Goal: Information Seeking & Learning: Learn about a topic

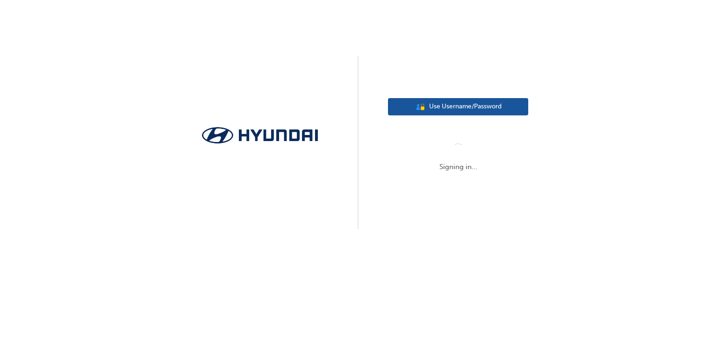
click at [454, 108] on span "Use Username/Password" at bounding box center [465, 106] width 72 height 11
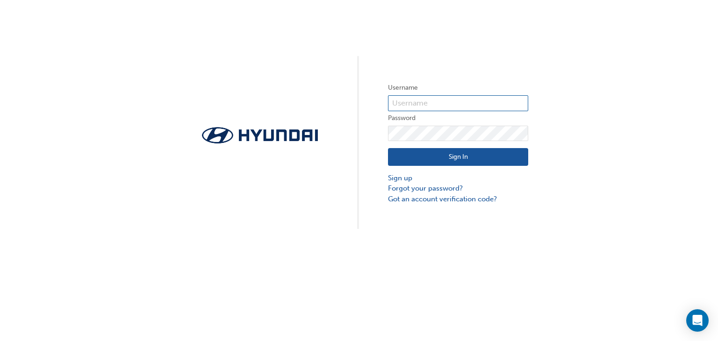
click at [432, 104] on input "text" at bounding box center [458, 103] width 140 height 16
type input "37165"
click at [446, 151] on button "Sign In" at bounding box center [458, 157] width 140 height 18
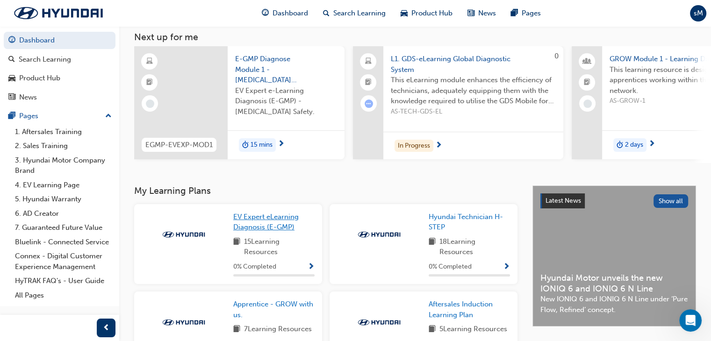
scroll to position [37, 0]
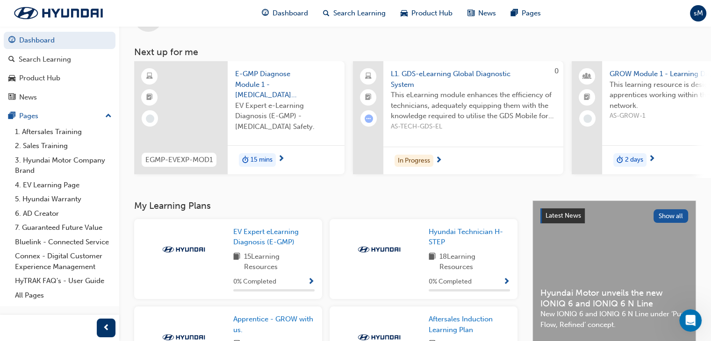
click at [441, 158] on span "next-icon" at bounding box center [438, 161] width 7 height 8
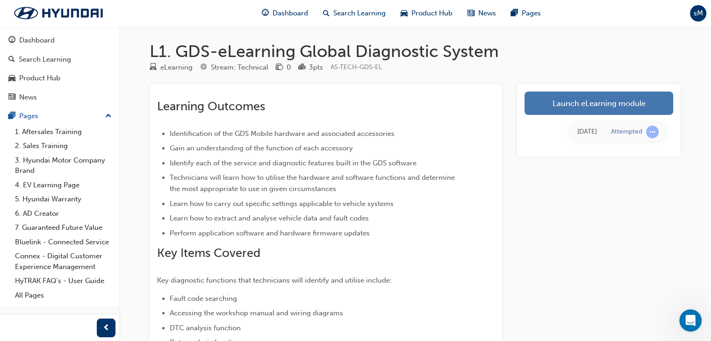
click at [568, 94] on link "Launch eLearning module" at bounding box center [599, 103] width 149 height 23
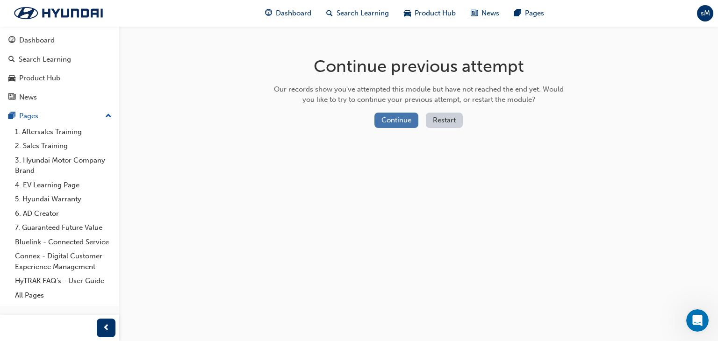
click at [392, 124] on button "Continue" at bounding box center [397, 120] width 44 height 15
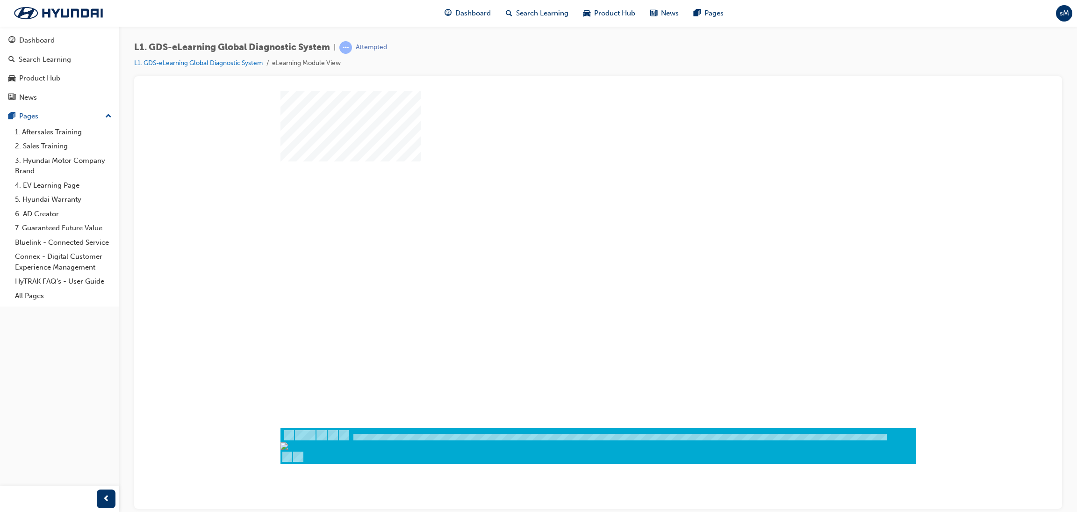
click at [571, 232] on div "play" at bounding box center [571, 232] width 0 height 0
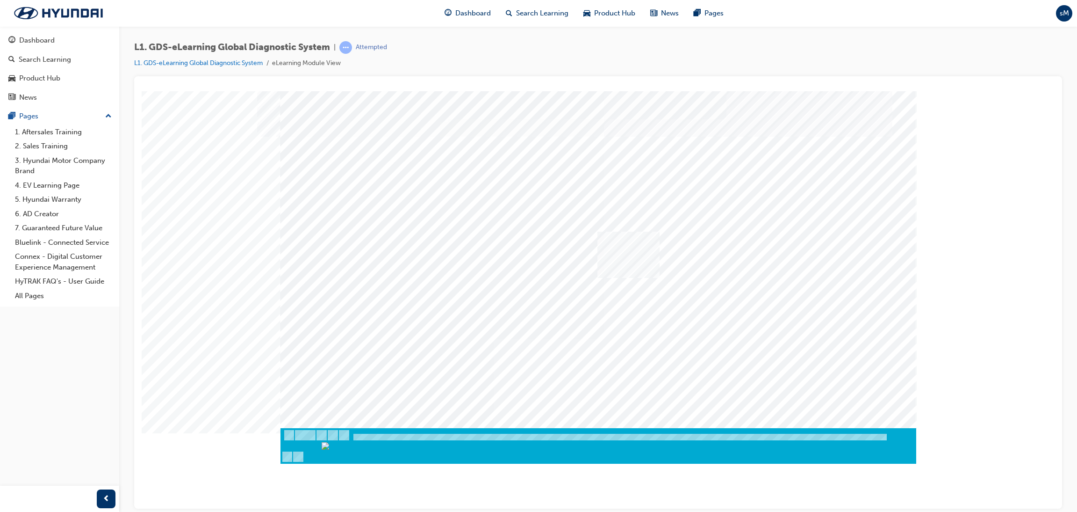
drag, startPoint x: 427, startPoint y: 307, endPoint x: 651, endPoint y: 230, distance: 237.5
drag, startPoint x: 621, startPoint y: 294, endPoint x: 620, endPoint y: 245, distance: 48.6
click at [620, 245] on div "multistate" at bounding box center [599, 259] width 636 height 337
drag, startPoint x: 627, startPoint y: 291, endPoint x: 622, endPoint y: 238, distance: 53.0
click at [622, 238] on div "multistate" at bounding box center [599, 259] width 636 height 337
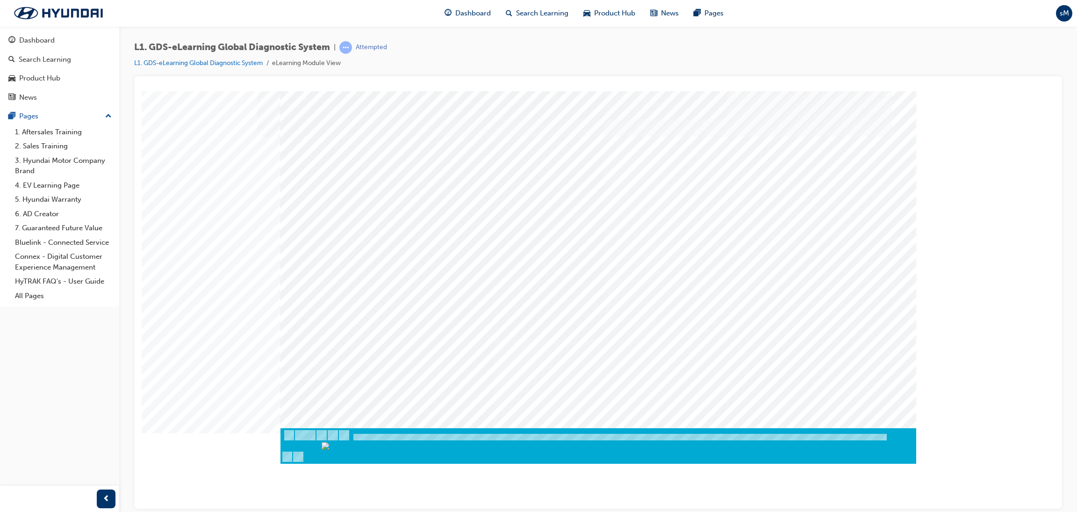
drag, startPoint x: 644, startPoint y: 299, endPoint x: 632, endPoint y: 229, distance: 71.2
click at [632, 229] on div "multistate" at bounding box center [599, 259] width 636 height 337
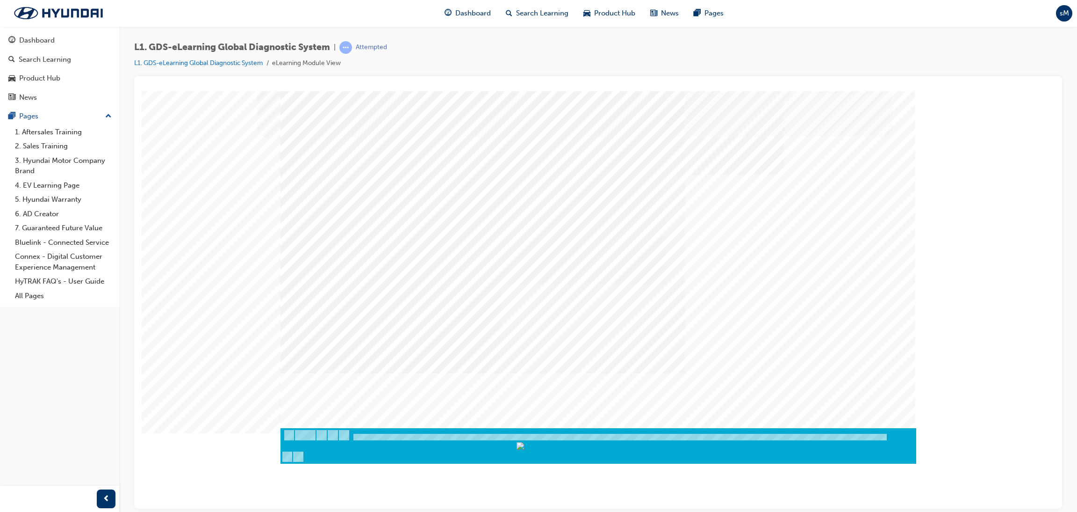
click at [718, 63] on div "L1. GDS-eLearning Global Diagnostic System | Attempted L1. GDS-eLearning Global…" at bounding box center [598, 58] width 928 height 35
drag, startPoint x: 480, startPoint y: 218, endPoint x: 445, endPoint y: 195, distance: 42.1
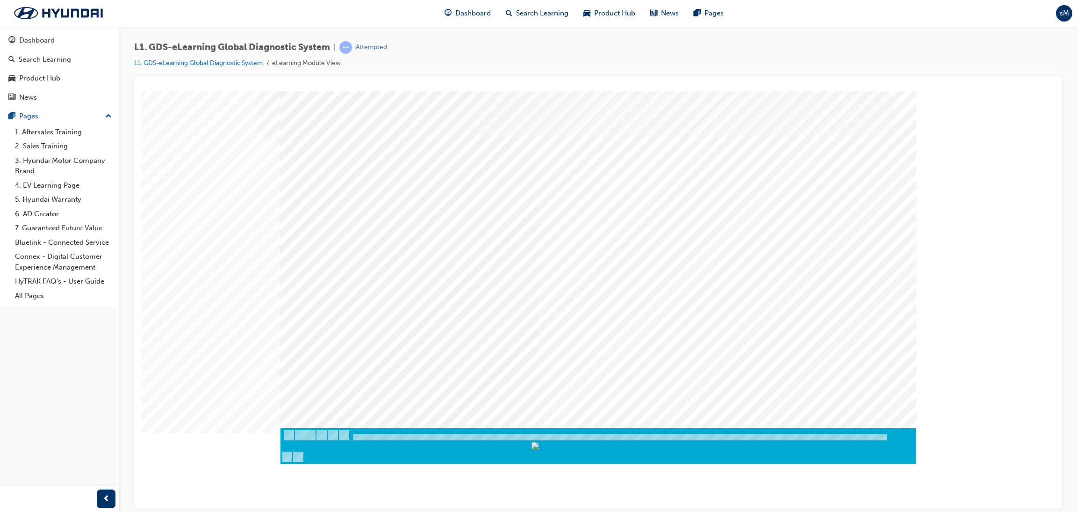
drag, startPoint x: 476, startPoint y: 230, endPoint x: 475, endPoint y: 249, distance: 19.2
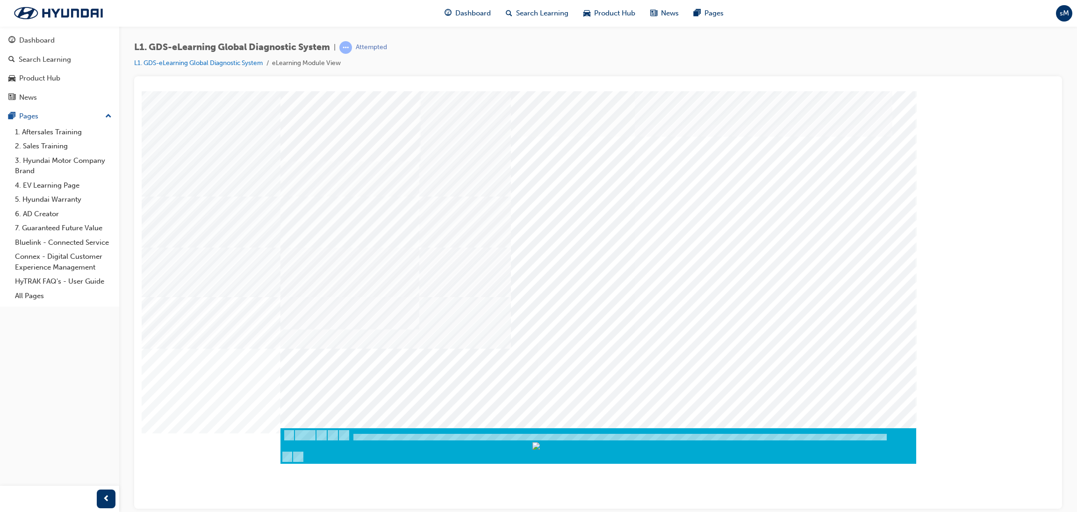
click at [475, 249] on div "multistate" at bounding box center [599, 259] width 636 height 337
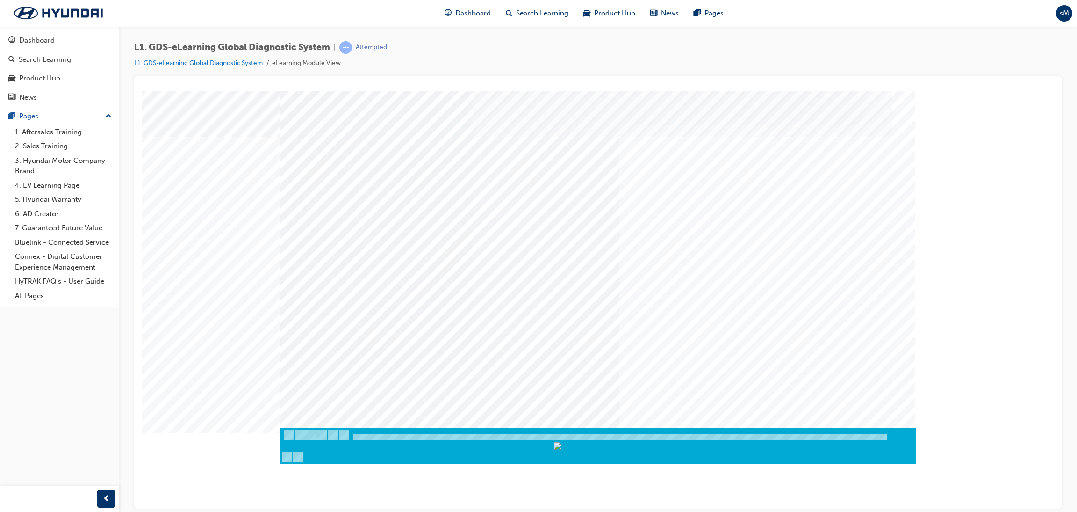
click at [598, 173] on div at bounding box center [731, 166] width 311 height 14
checkbox input "true"
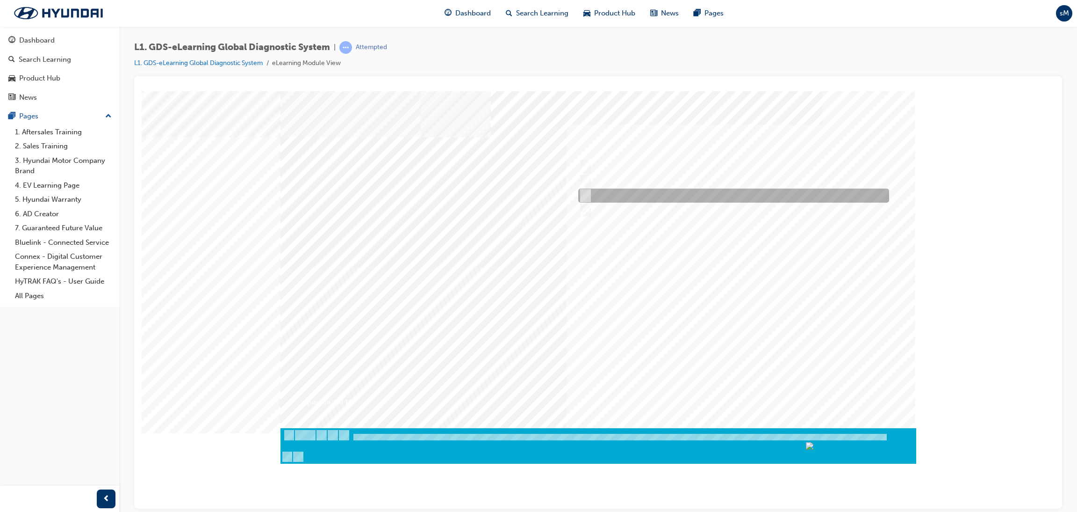
click at [605, 195] on div at bounding box center [731, 195] width 311 height 14
checkbox input "true"
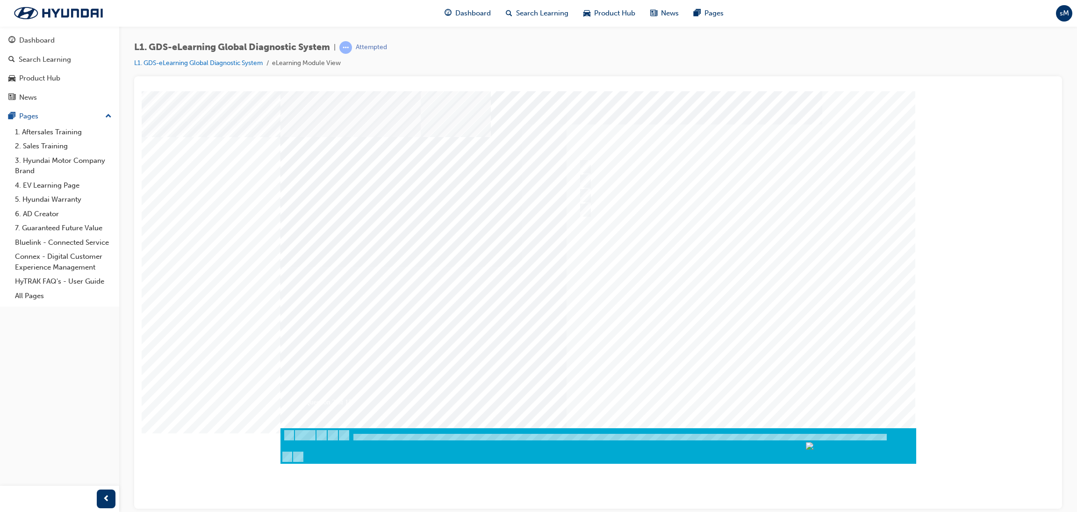
click at [627, 262] on div at bounding box center [599, 266] width 636 height 351
click at [615, 162] on div at bounding box center [731, 166] width 311 height 14
click at [622, 204] on div at bounding box center [731, 209] width 311 height 14
radio input "false"
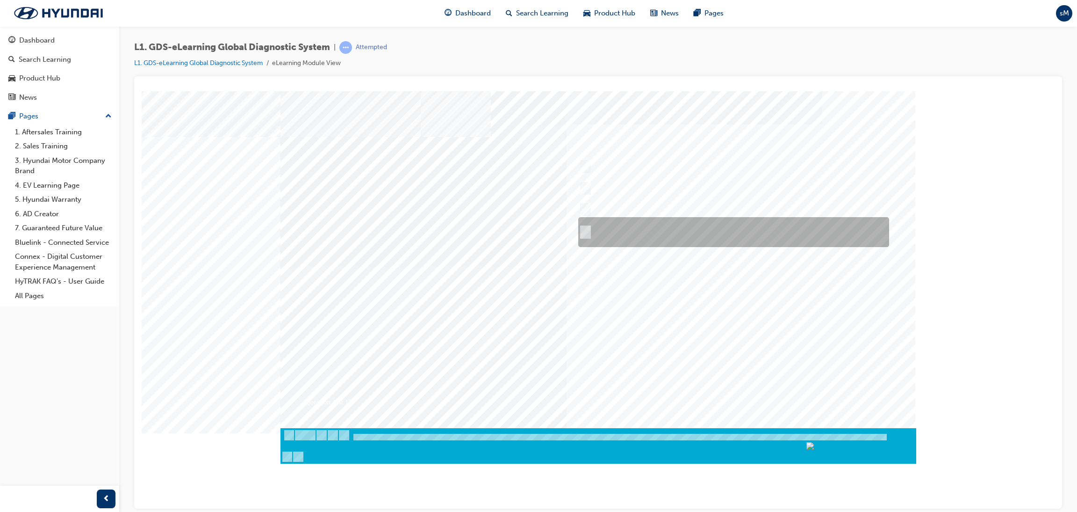
click at [641, 229] on div at bounding box center [731, 232] width 311 height 30
radio input "false"
radio input "true"
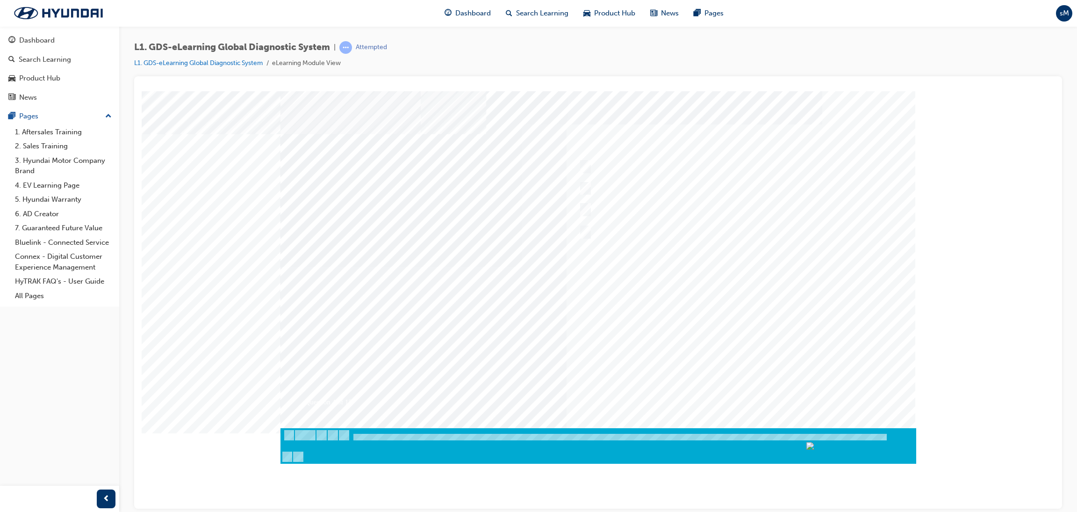
click at [715, 341] on div at bounding box center [599, 266] width 636 height 351
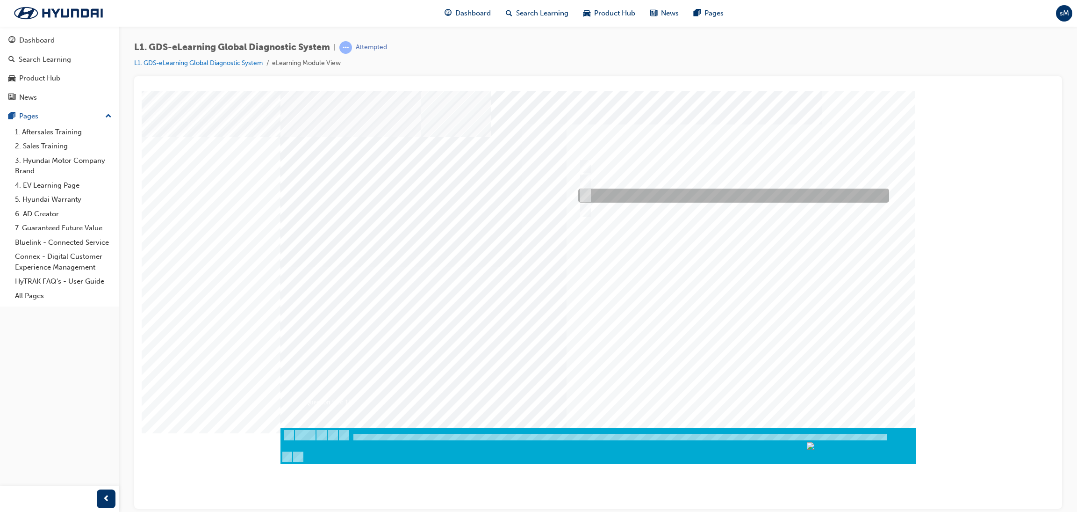
click at [655, 201] on div at bounding box center [731, 195] width 311 height 14
checkbox input "true"
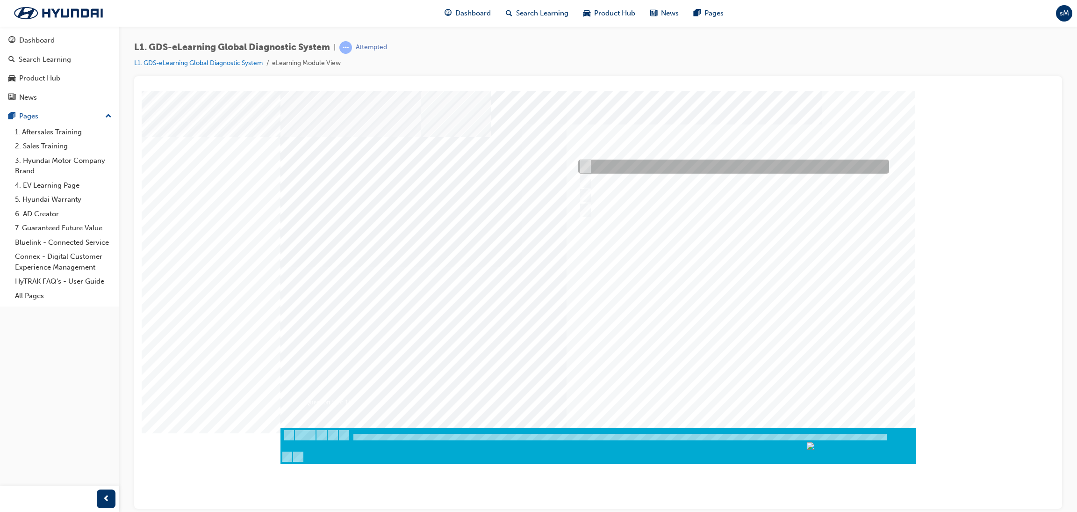
click at [657, 170] on div at bounding box center [731, 166] width 311 height 14
checkbox input "true"
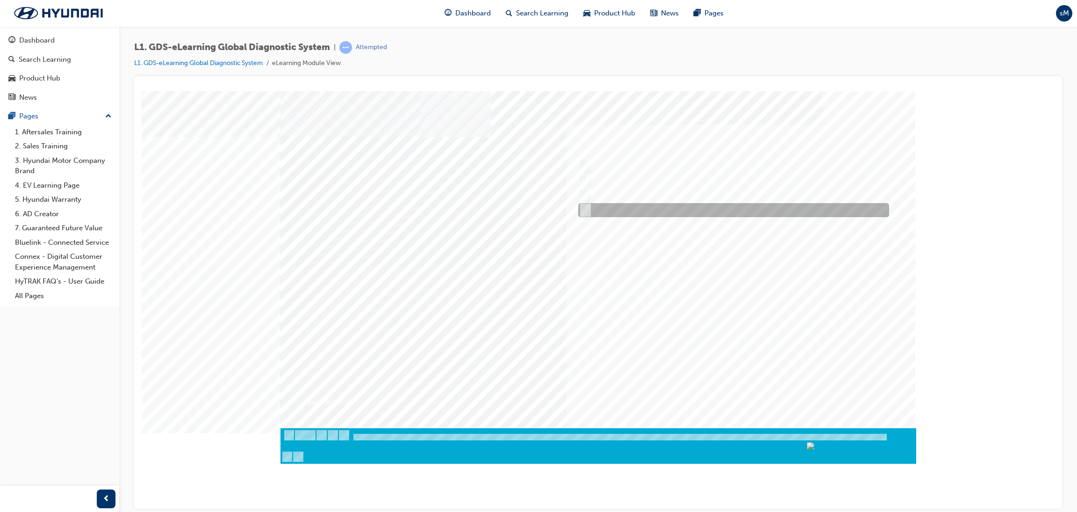
click at [660, 210] on div at bounding box center [731, 210] width 311 height 14
checkbox input "true"
click at [718, 341] on div at bounding box center [599, 266] width 636 height 351
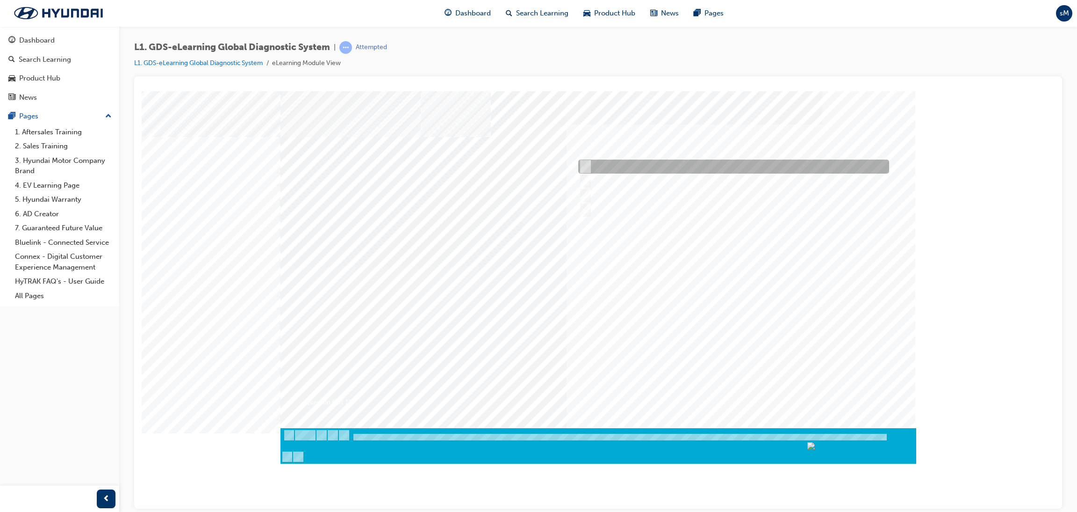
click at [583, 164] on input "Hear if the component to check for operation" at bounding box center [583, 166] width 10 height 10
checkbox input "true"
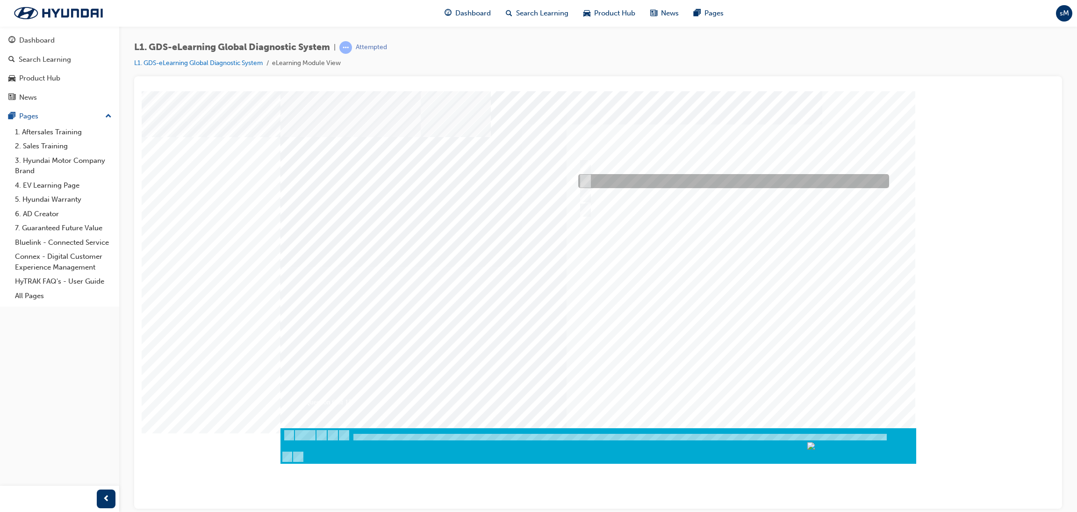
click at [584, 179] on input "Physically look at the component to check if it’s operating" at bounding box center [583, 181] width 10 height 10
checkbox input "true"
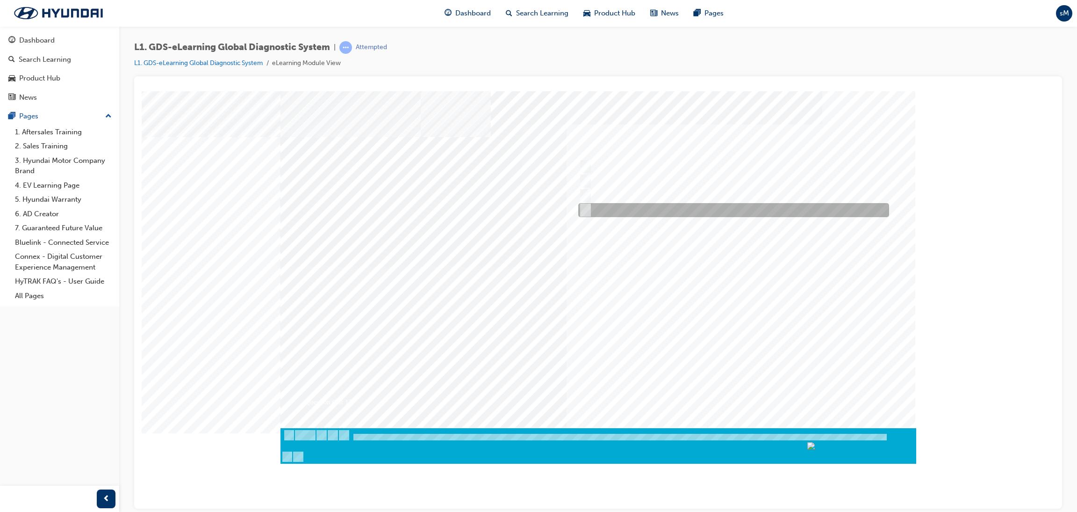
click at [584, 206] on input "Touch and feel to check if component’s operating" at bounding box center [583, 210] width 10 height 10
checkbox input "true"
click at [708, 325] on div at bounding box center [599, 266] width 636 height 351
click at [635, 207] on div at bounding box center [731, 210] width 311 height 14
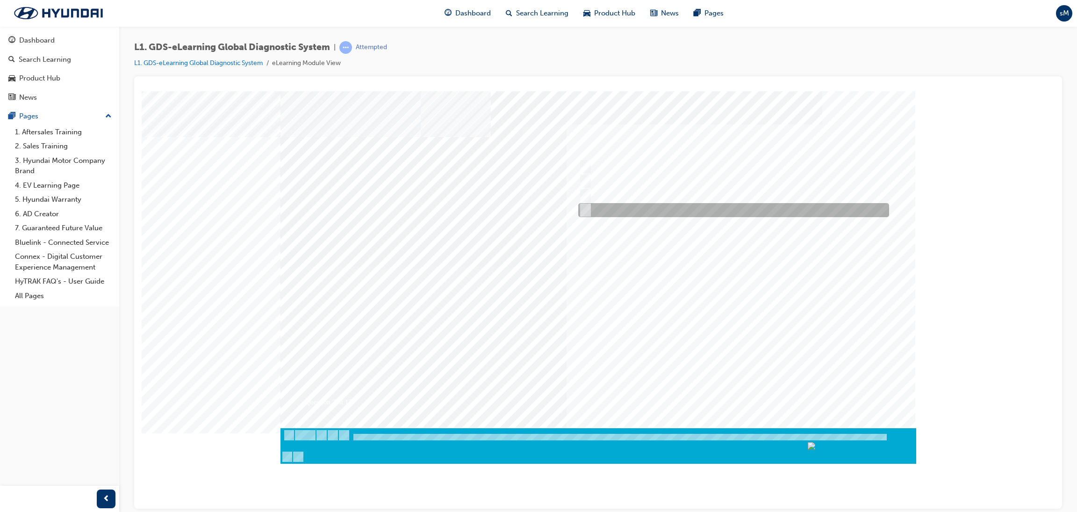
radio input "true"
click at [700, 321] on div at bounding box center [599, 266] width 636 height 351
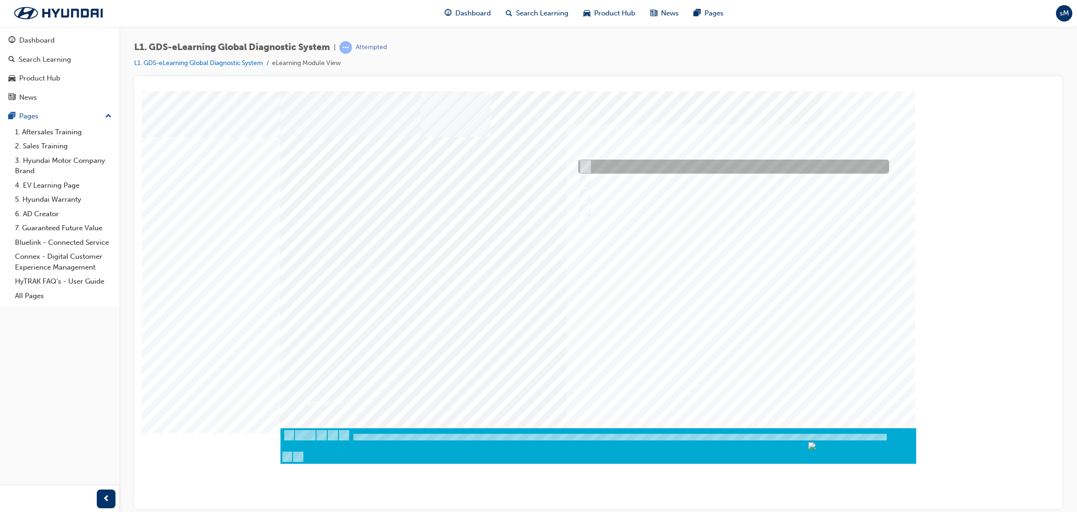
click at [582, 167] on input "Actuation Test" at bounding box center [583, 166] width 10 height 10
radio input "true"
click at [707, 341] on div at bounding box center [599, 266] width 636 height 351
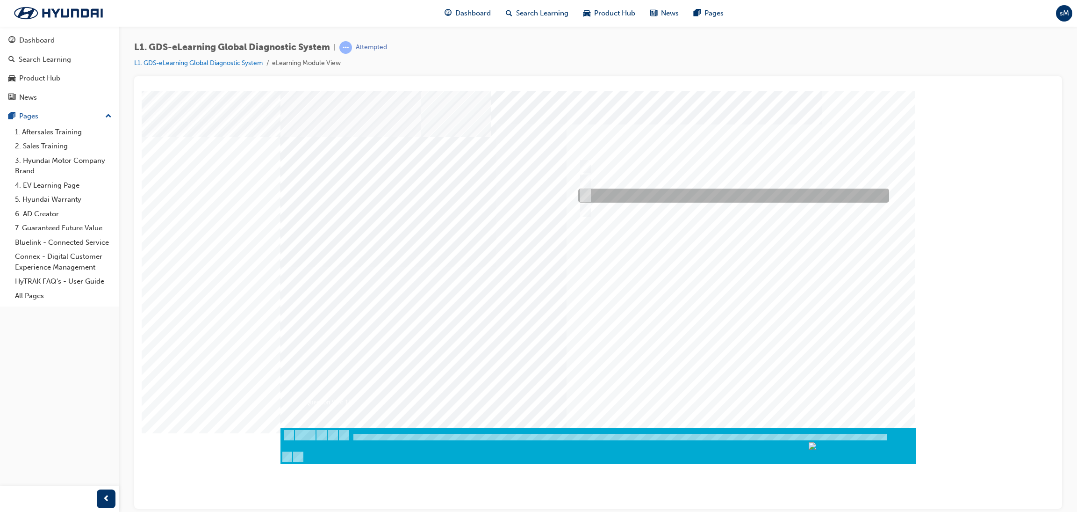
click at [656, 198] on div at bounding box center [731, 195] width 311 height 14
radio input "true"
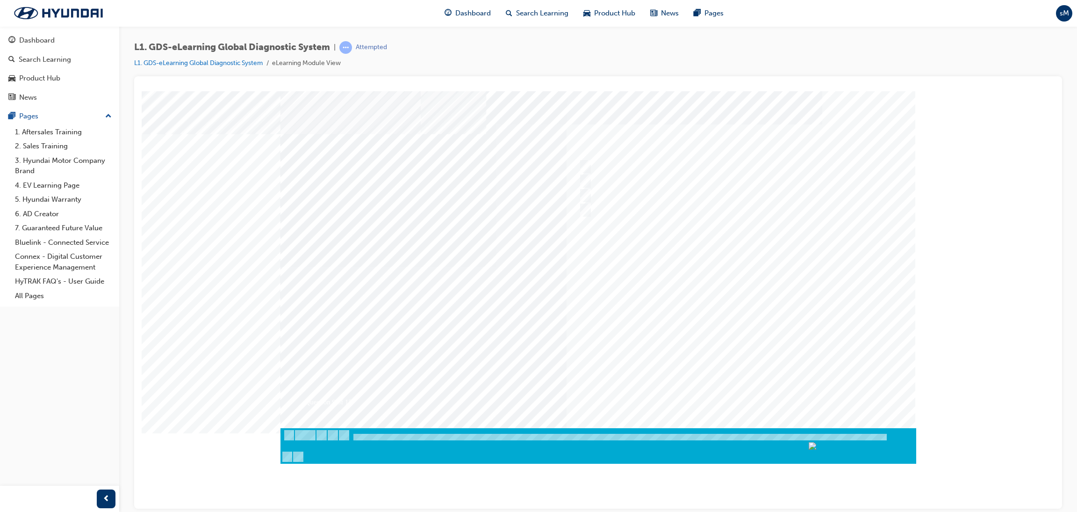
click at [702, 341] on div at bounding box center [599, 266] width 636 height 351
click at [618, 165] on div at bounding box center [731, 166] width 311 height 14
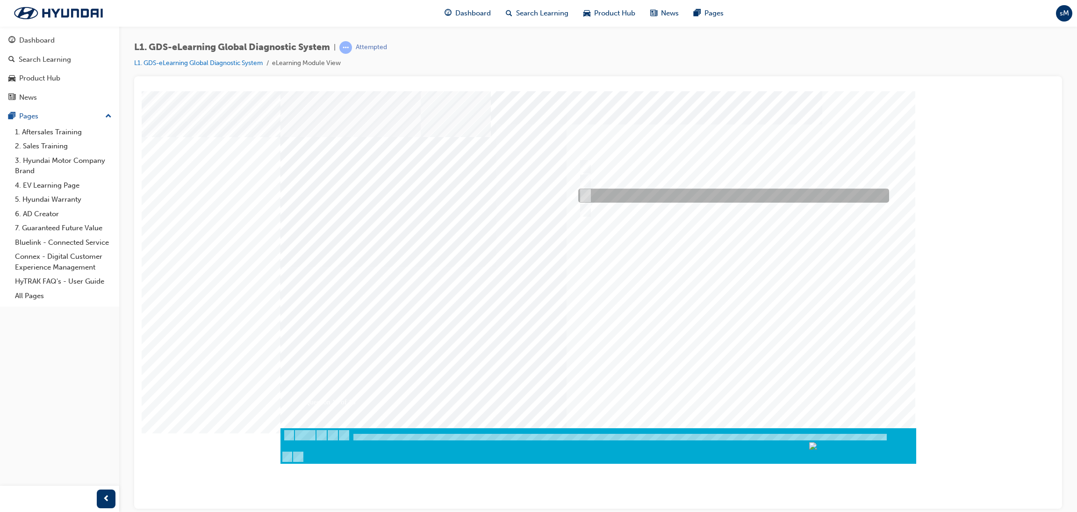
click at [613, 196] on div at bounding box center [731, 195] width 311 height 14
radio input "false"
radio input "true"
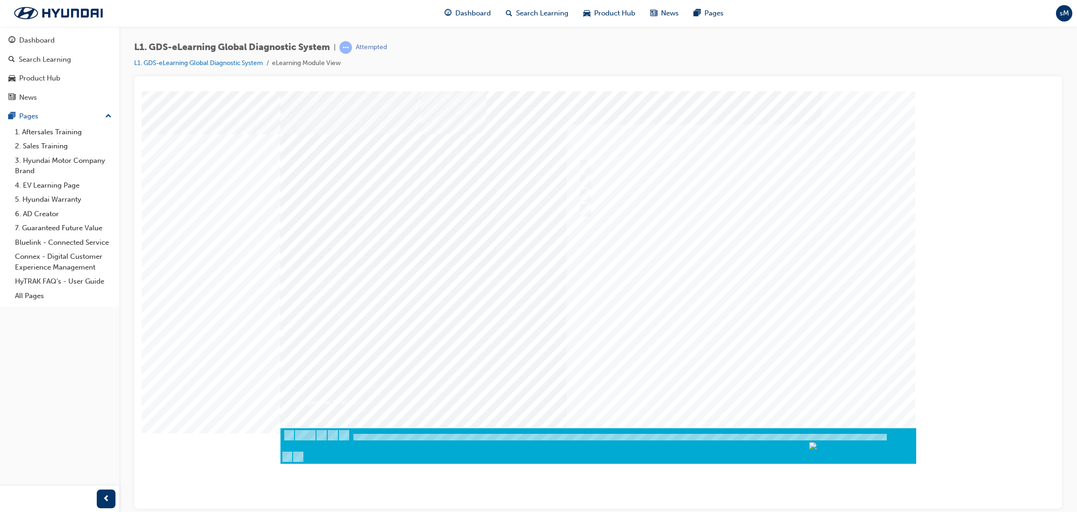
click at [694, 295] on div at bounding box center [599, 266] width 636 height 351
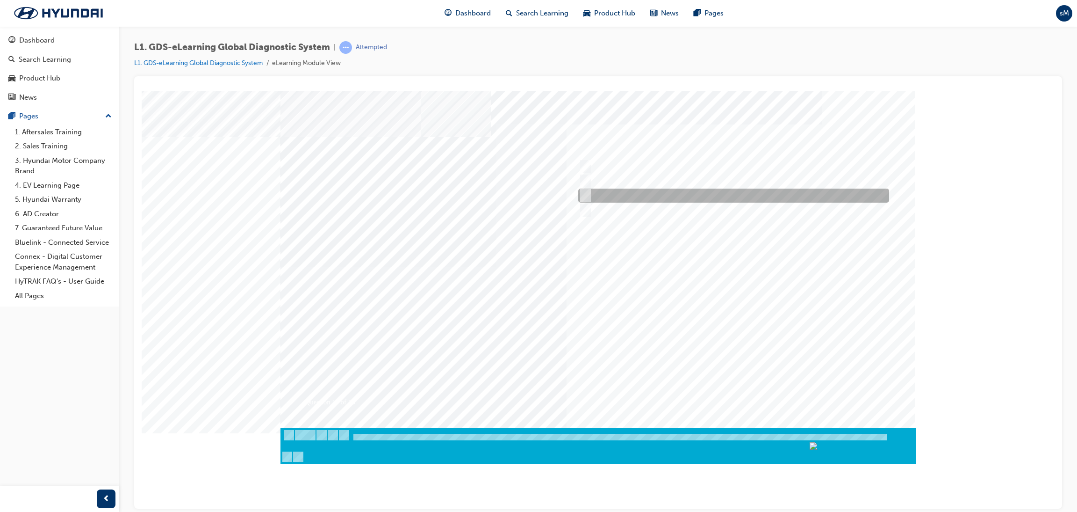
click at [637, 192] on div at bounding box center [731, 195] width 311 height 14
radio input "true"
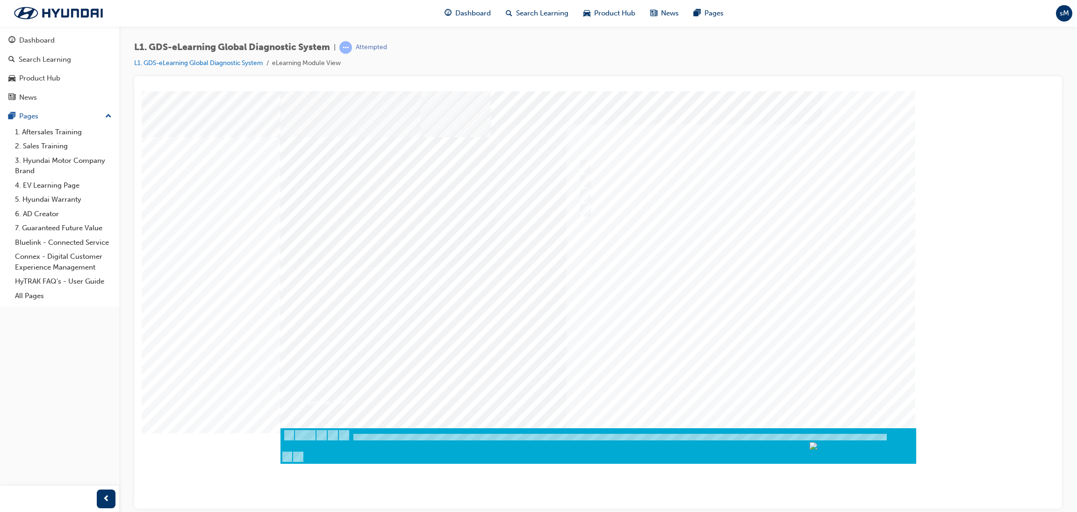
click at [713, 341] on div at bounding box center [599, 266] width 636 height 351
click at [625, 164] on div at bounding box center [731, 166] width 311 height 14
radio input "true"
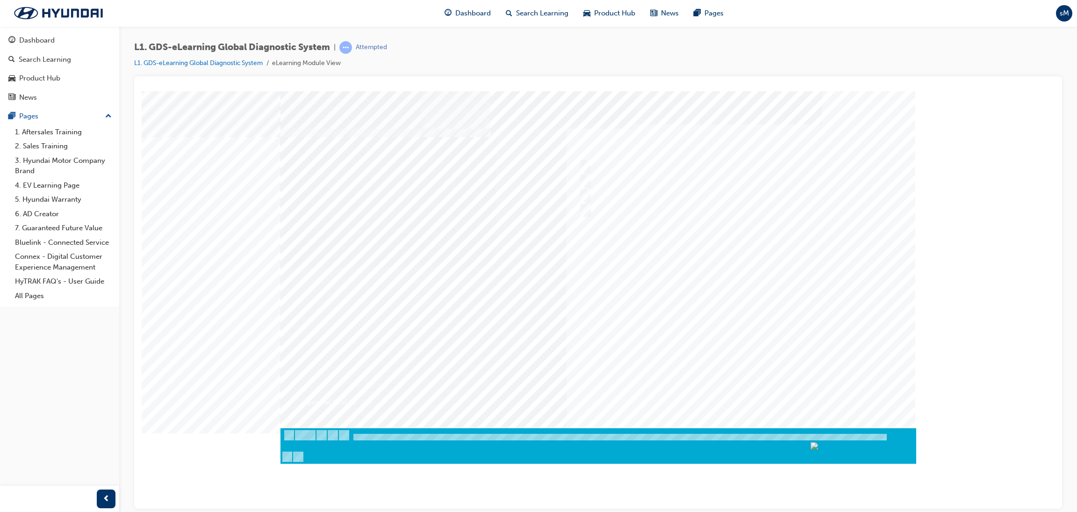
click at [706, 341] on div at bounding box center [599, 266] width 636 height 351
click at [664, 182] on div at bounding box center [731, 181] width 311 height 14
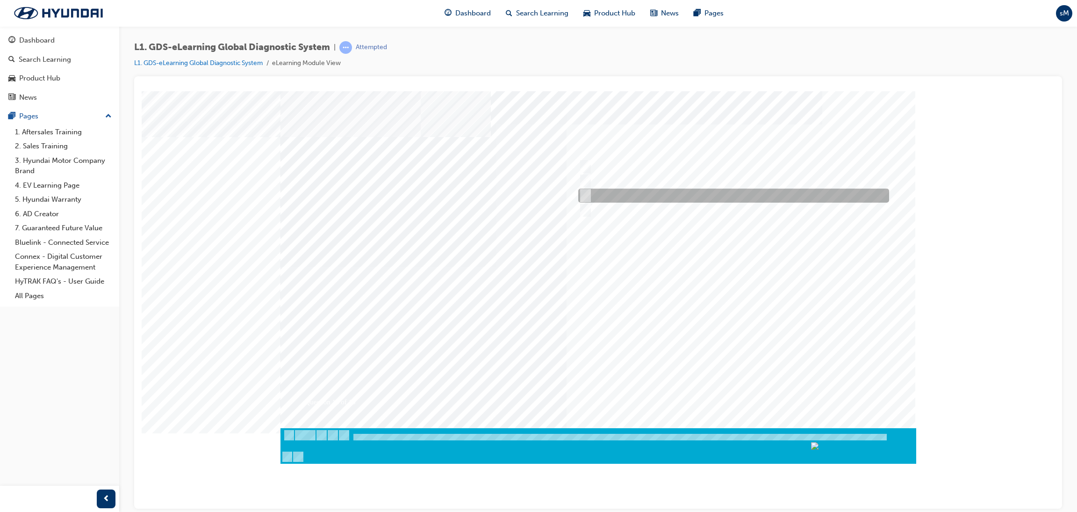
click at [649, 196] on div at bounding box center [731, 195] width 311 height 14
radio input "false"
radio input "true"
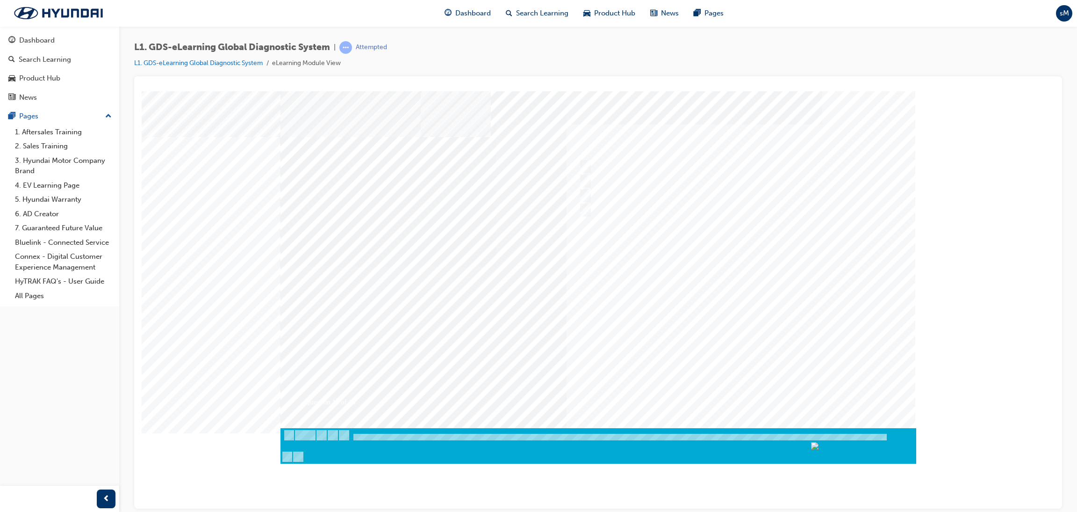
click at [703, 341] on div at bounding box center [599, 266] width 636 height 351
click at [645, 181] on div at bounding box center [731, 181] width 311 height 14
radio input "true"
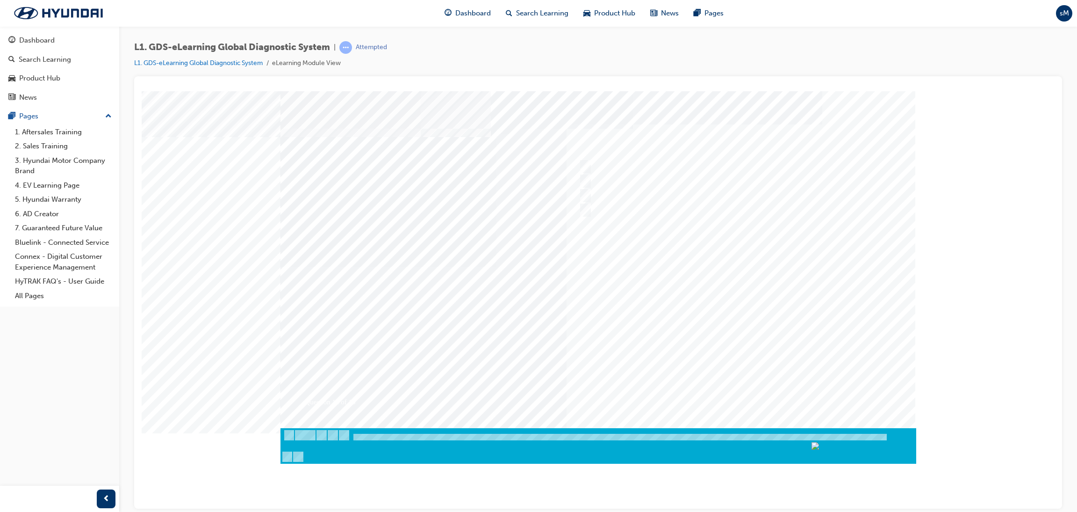
click at [691, 304] on div at bounding box center [599, 266] width 636 height 351
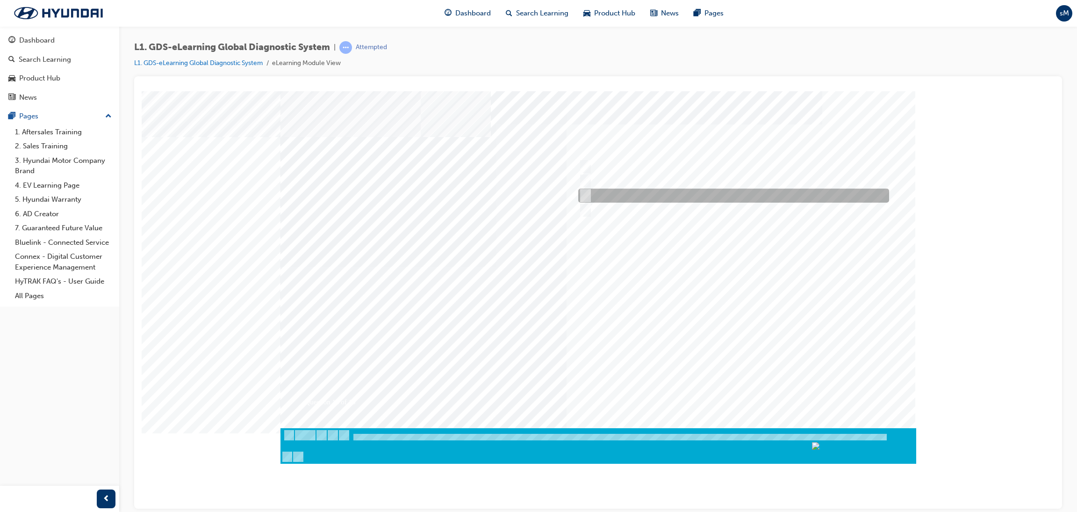
click at [602, 198] on div at bounding box center [731, 195] width 311 height 14
radio input "true"
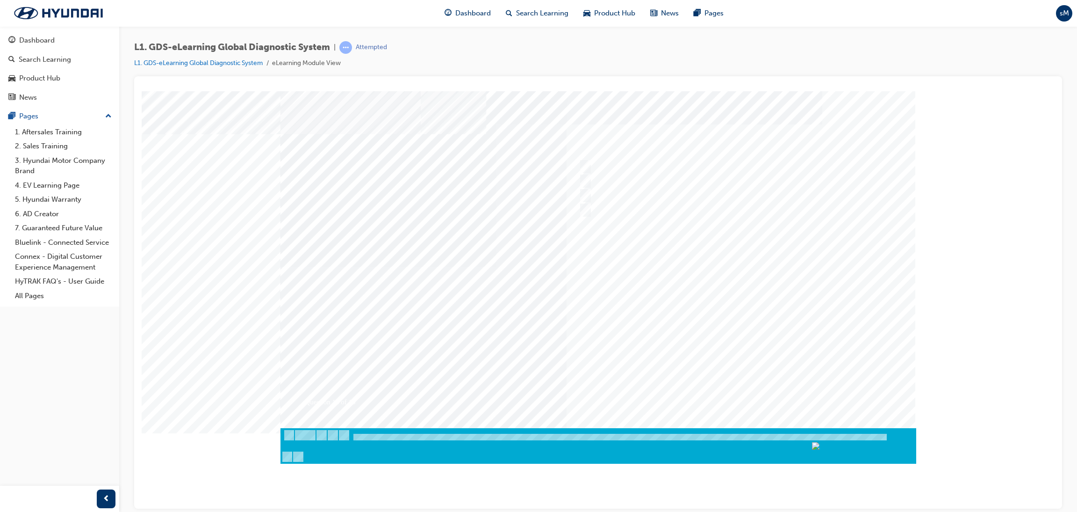
click at [711, 341] on div at bounding box center [599, 266] width 636 height 351
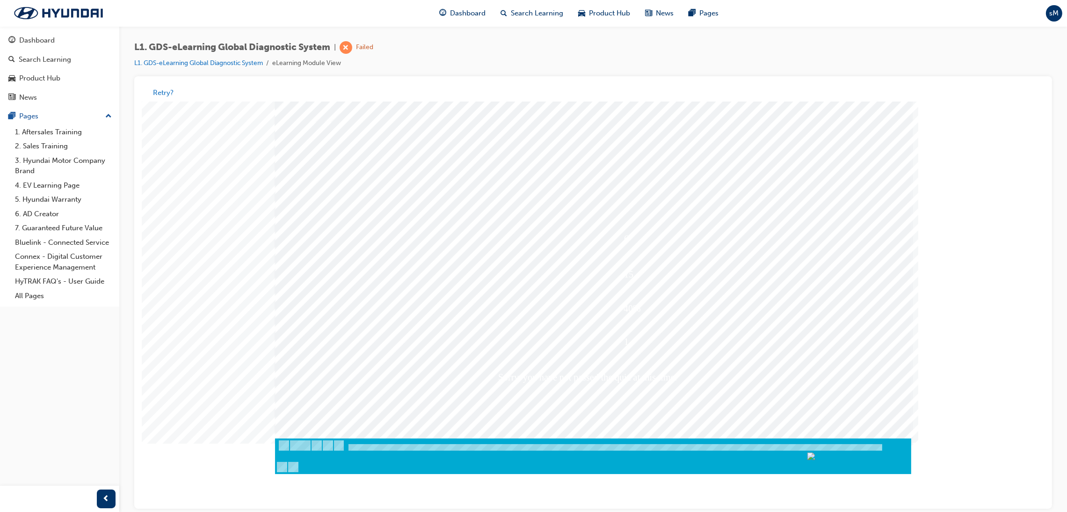
click at [587, 177] on div at bounding box center [725, 177] width 311 height 14
radio input "true"
click at [712, 341] on div at bounding box center [592, 276] width 636 height 351
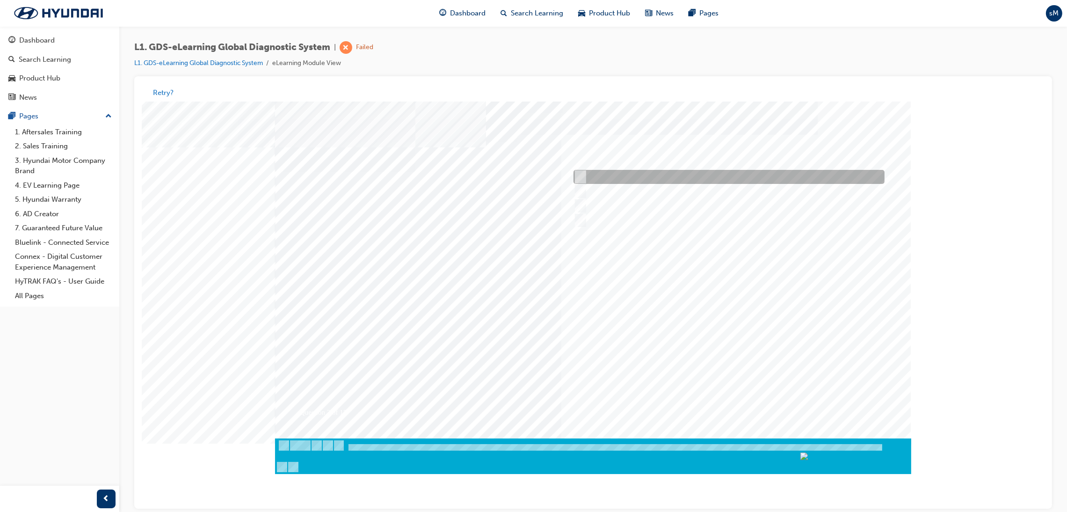
click at [635, 178] on div at bounding box center [725, 177] width 311 height 14
radio input "true"
click at [718, 341] on div at bounding box center [592, 276] width 636 height 351
click at [575, 173] on input "Data Analysis" at bounding box center [577, 177] width 10 height 10
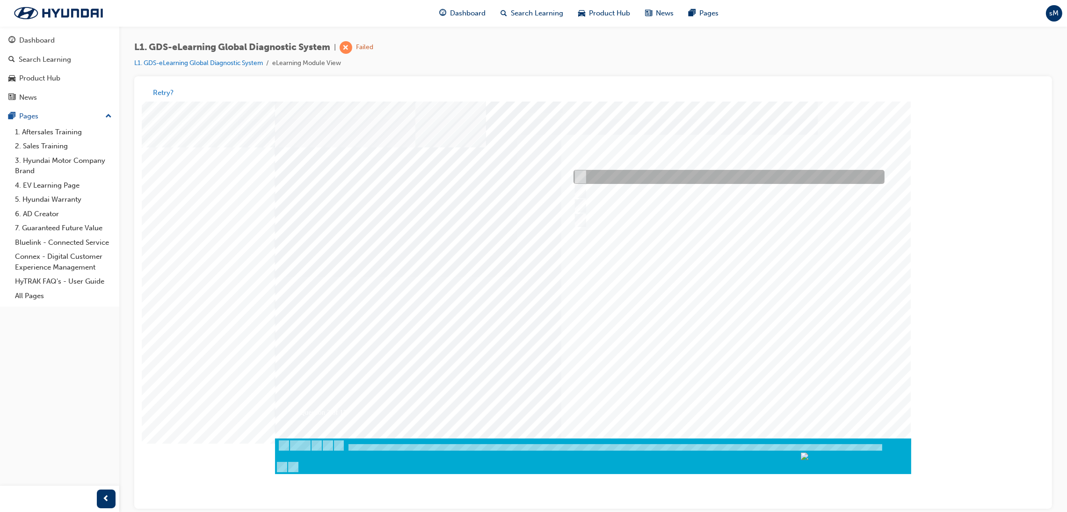
checkbox input "true"
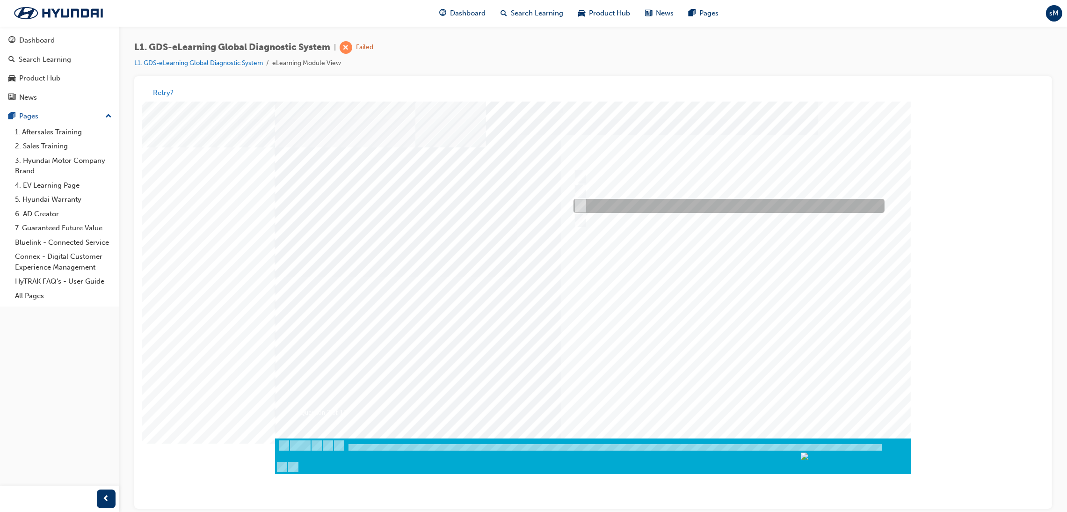
click at [581, 202] on input "Fault Code Searching" at bounding box center [577, 206] width 10 height 10
checkbox input "true"
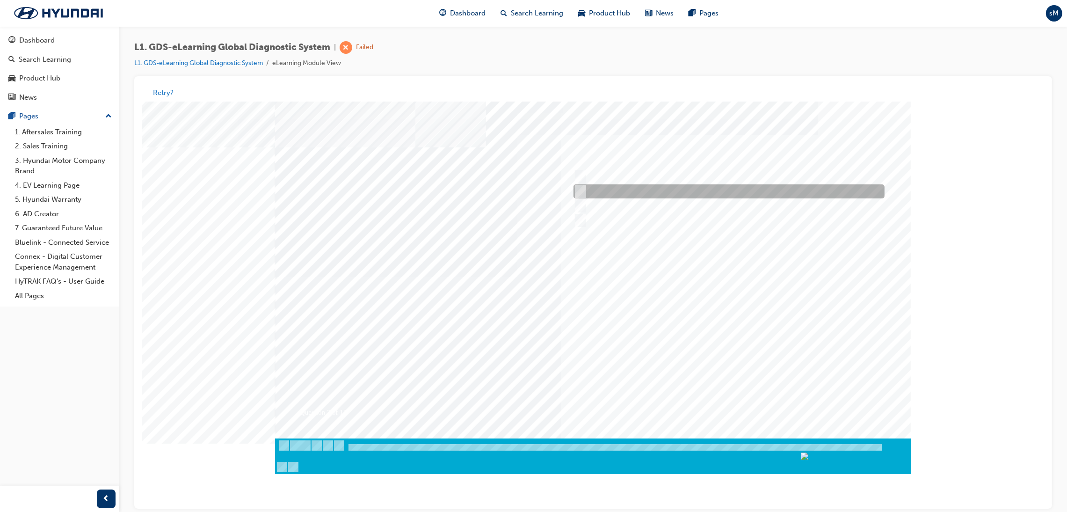
click at [586, 197] on div at bounding box center [725, 191] width 311 height 14
checkbox input "true"
click at [718, 341] on div at bounding box center [592, 276] width 636 height 351
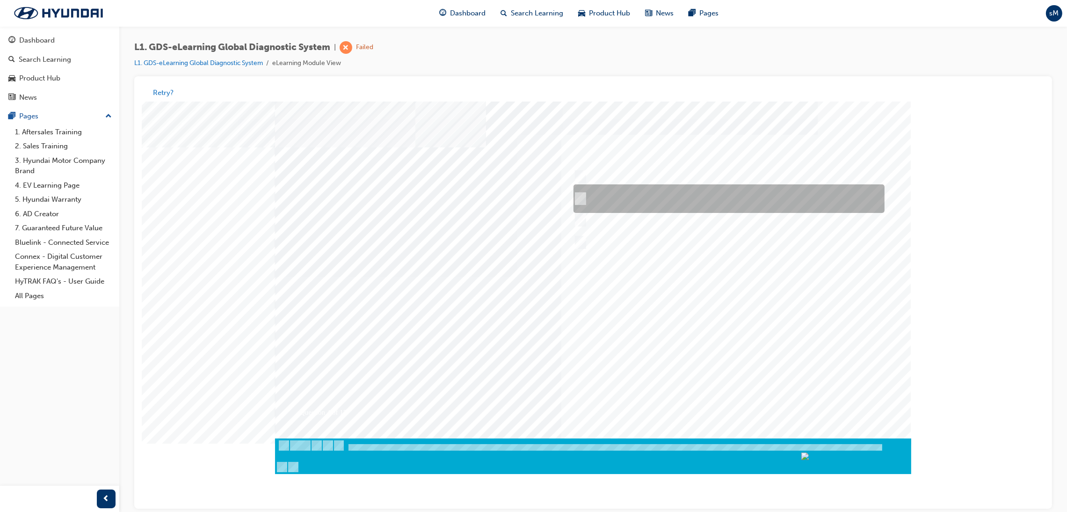
click at [595, 185] on div at bounding box center [725, 198] width 311 height 29
radio input "true"
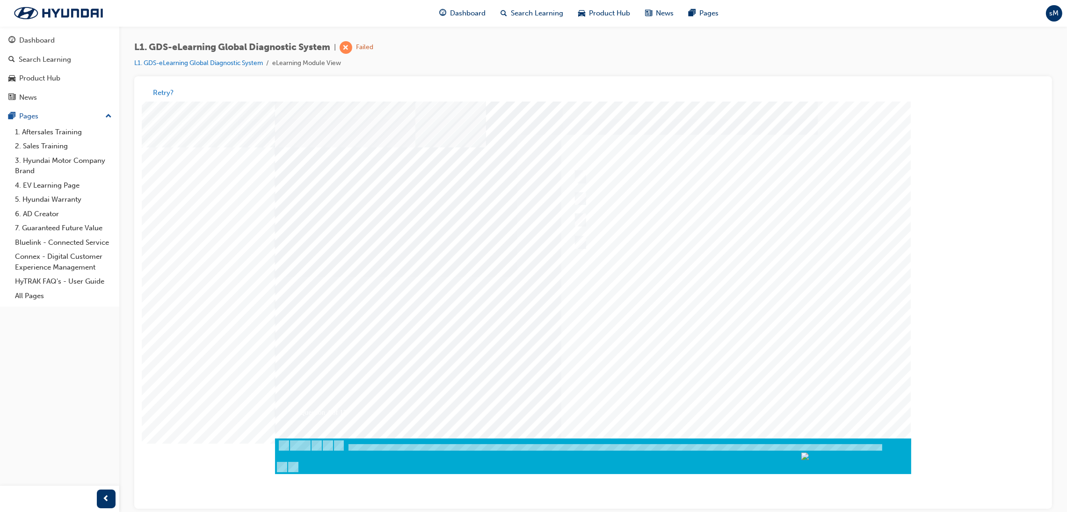
click at [718, 341] on div at bounding box center [592, 276] width 636 height 351
click at [579, 181] on input "From GDS Smart Toolbox by selecting Service Information" at bounding box center [577, 177] width 10 height 10
checkbox input "true"
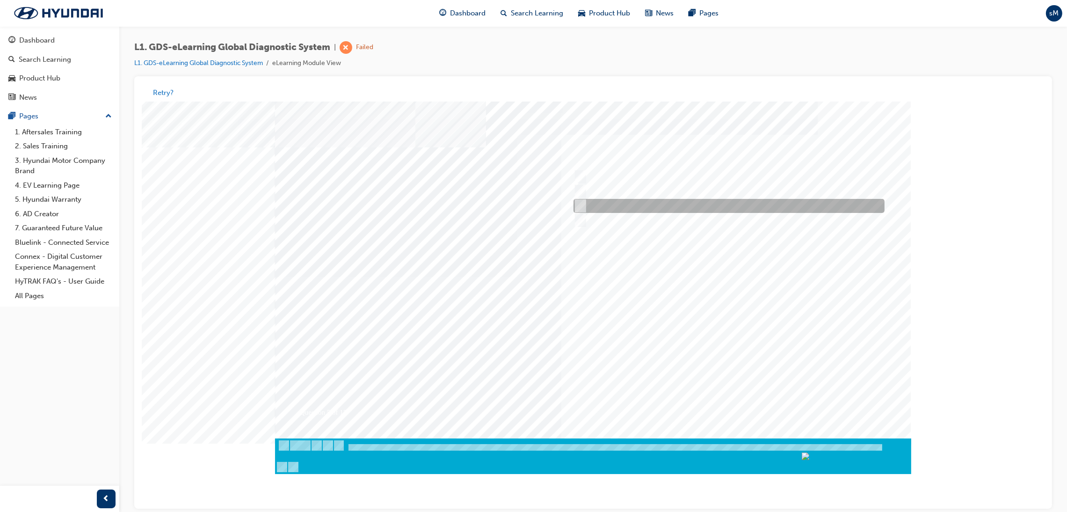
click at [580, 206] on input "From Home Screen Bottom Menu by selecting Service Information" at bounding box center [577, 206] width 10 height 10
checkbox input "true"
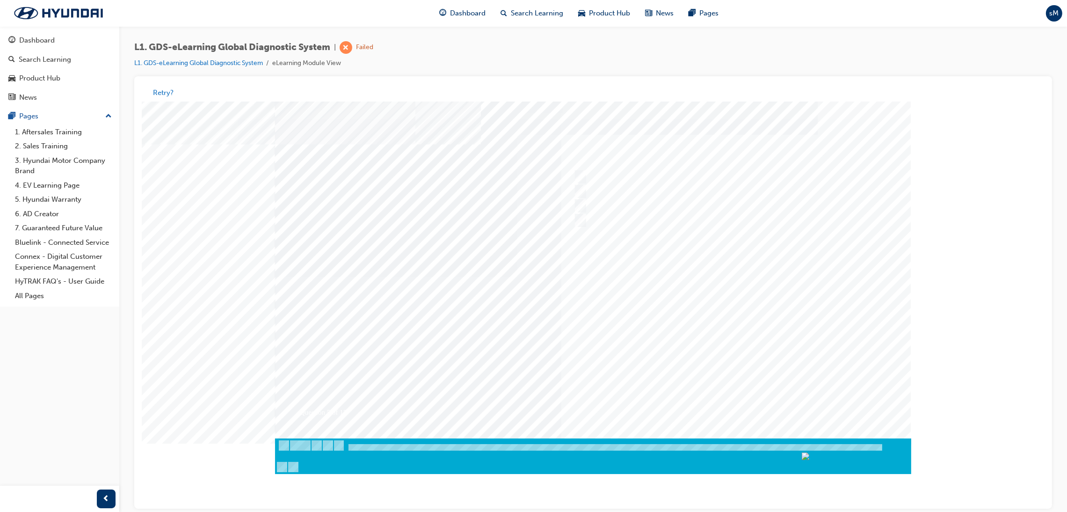
click at [718, 341] on div at bounding box center [592, 276] width 636 height 351
click at [629, 174] on div at bounding box center [725, 177] width 311 height 14
checkbox input "true"
click at [629, 190] on div at bounding box center [725, 191] width 311 height 14
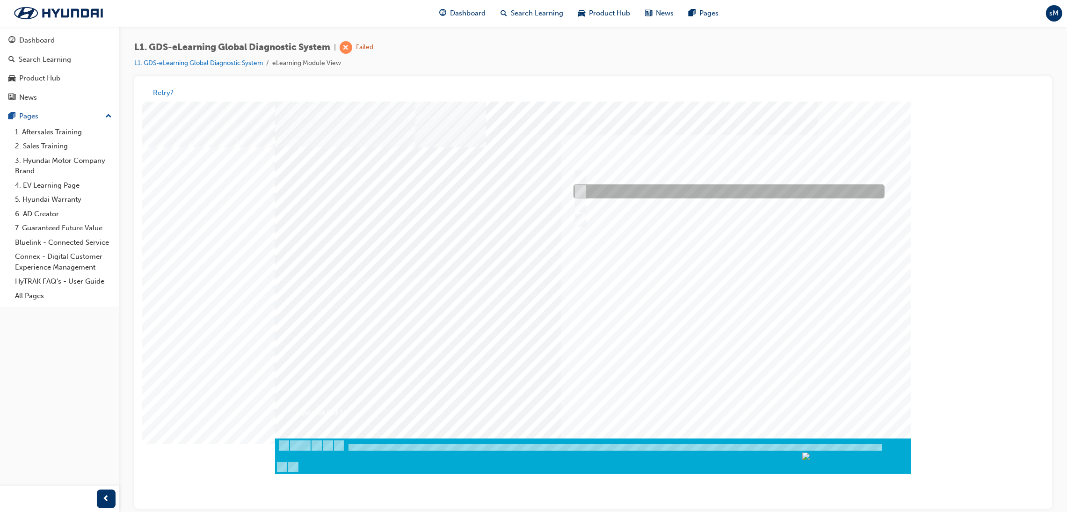
checkbox input "true"
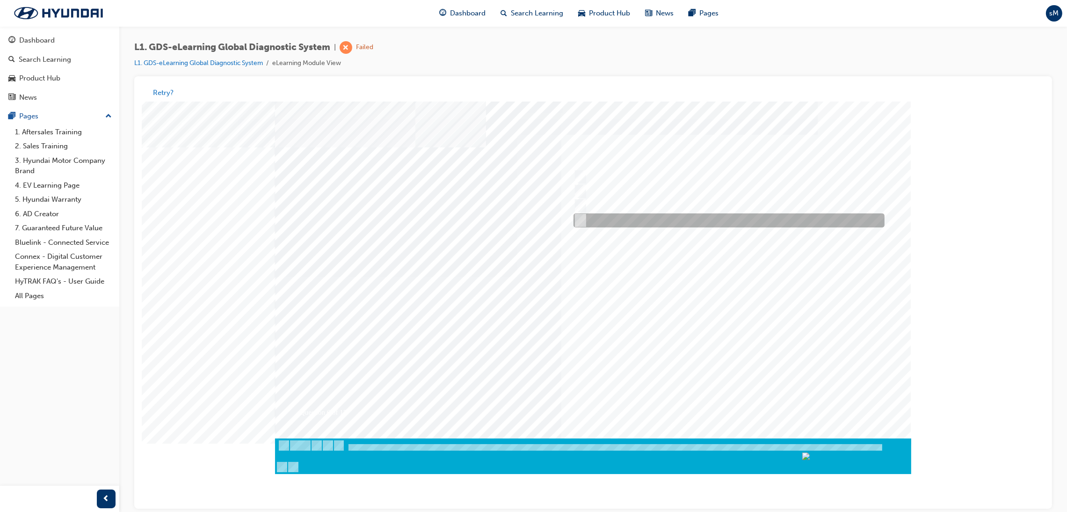
click at [637, 216] on div at bounding box center [725, 220] width 311 height 14
checkbox input "true"
click at [702, 341] on div at bounding box center [592, 276] width 636 height 351
click at [618, 217] on div at bounding box center [725, 220] width 311 height 14
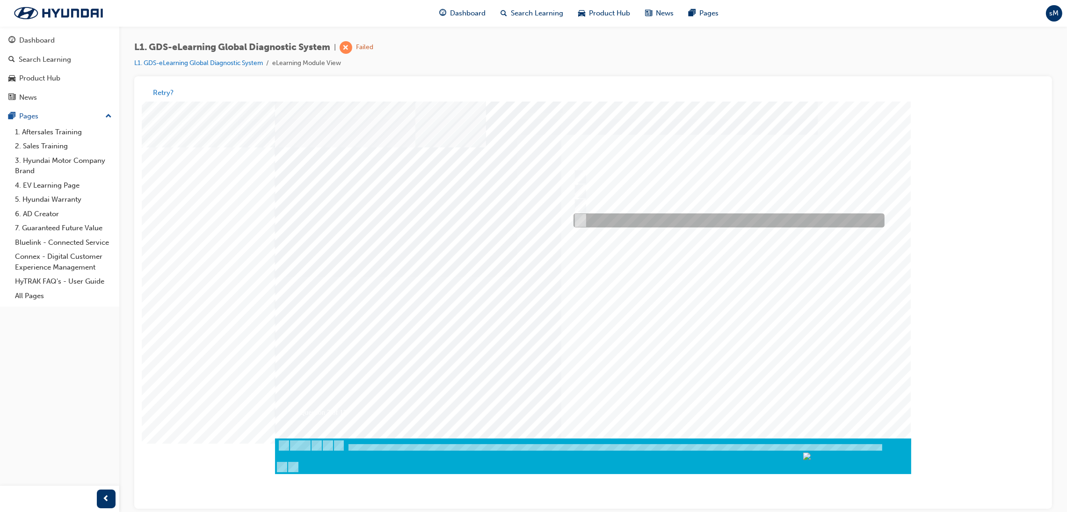
radio input "true"
click at [718, 341] on div at bounding box center [592, 276] width 636 height 351
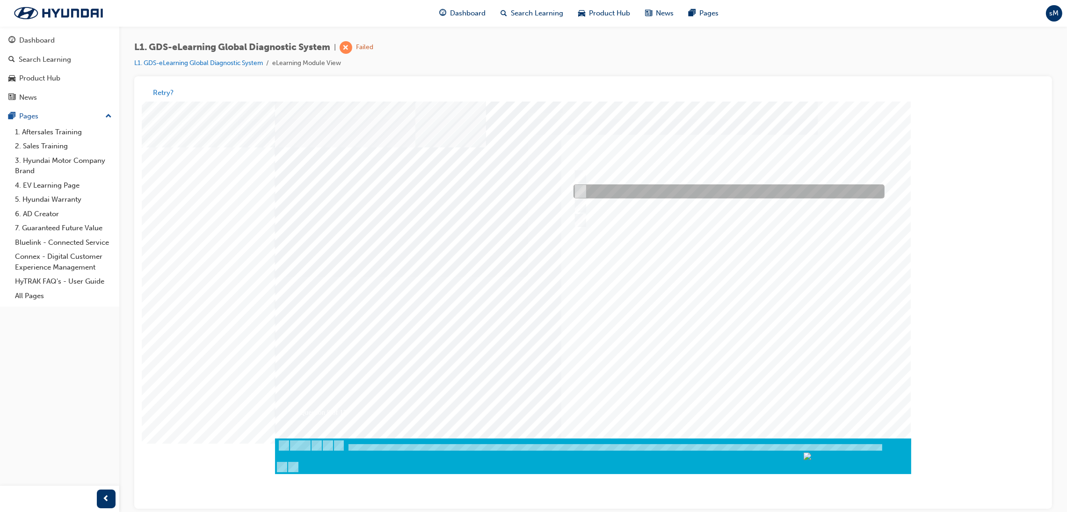
click at [586, 191] on div at bounding box center [725, 191] width 311 height 14
radio input "true"
click at [584, 172] on div at bounding box center [725, 177] width 311 height 14
radio input "true"
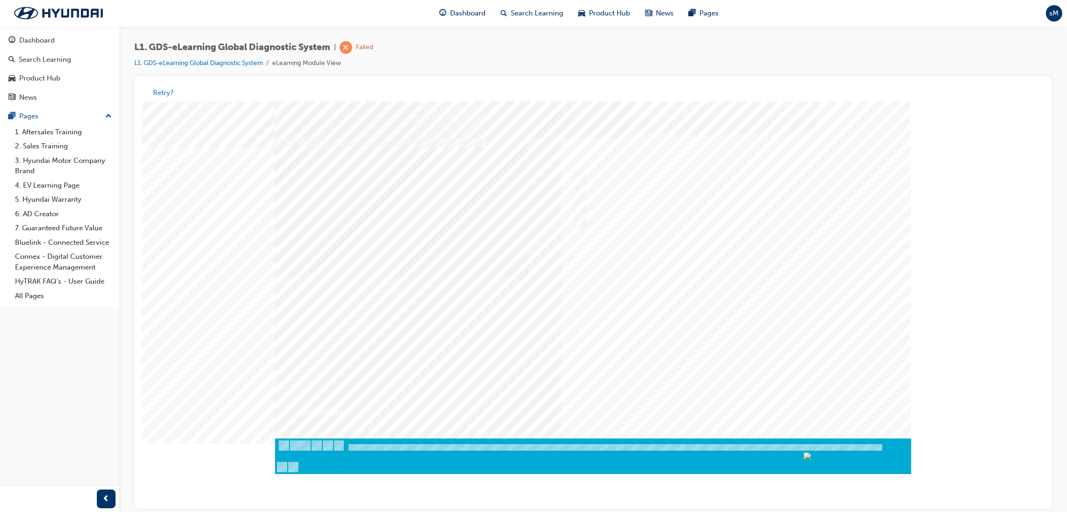
click at [712, 341] on div at bounding box center [592, 276] width 636 height 351
click at [629, 221] on div at bounding box center [725, 220] width 311 height 14
radio input "true"
click at [718, 341] on div at bounding box center [592, 276] width 636 height 351
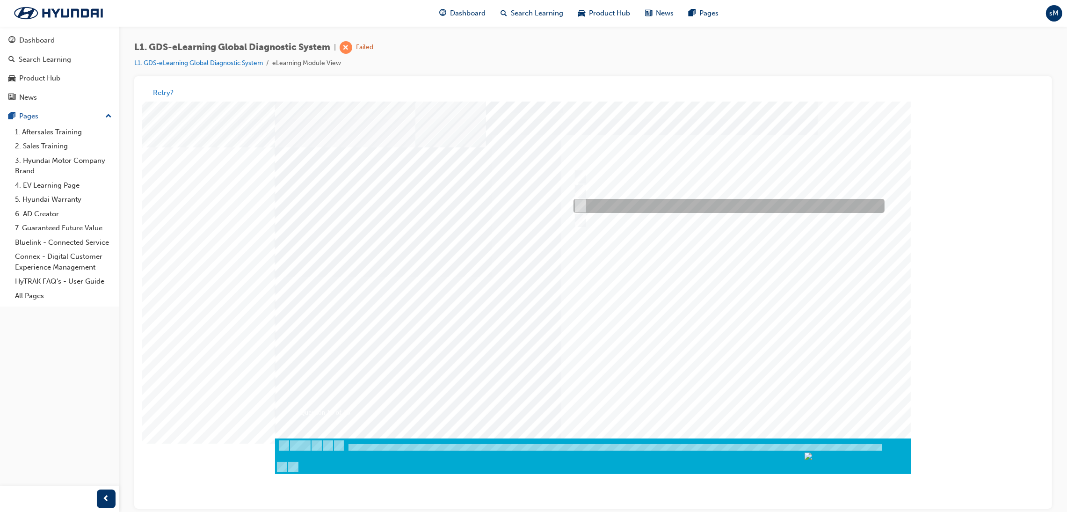
click at [590, 202] on div at bounding box center [725, 206] width 311 height 14
radio input "true"
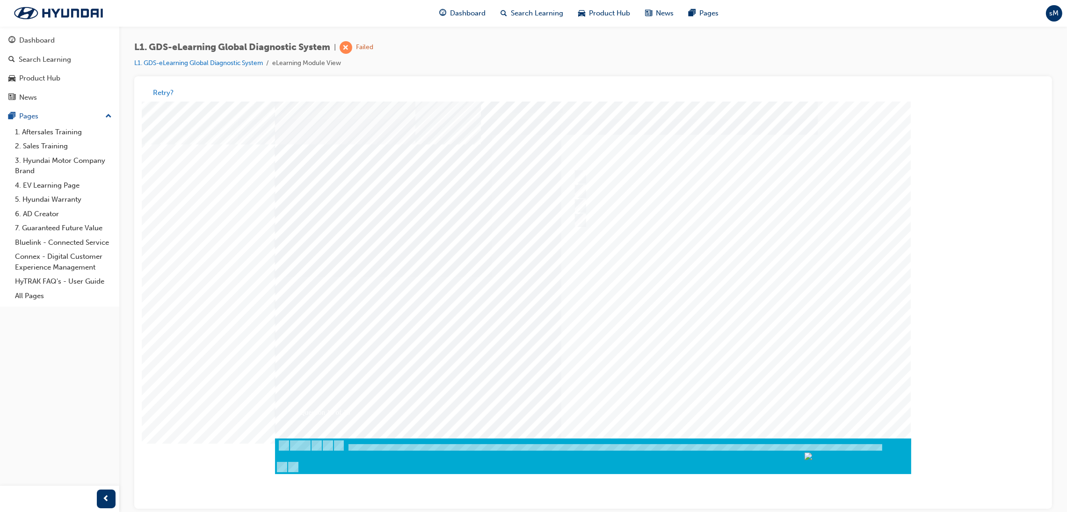
click at [718, 341] on div at bounding box center [592, 276] width 636 height 351
click at [641, 217] on div at bounding box center [725, 220] width 311 height 14
radio input "true"
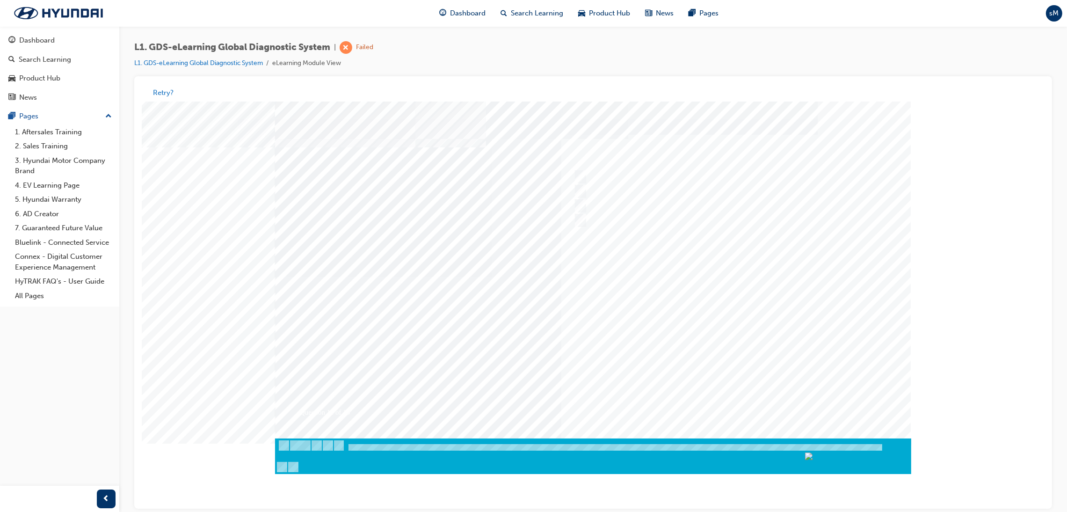
click at [707, 341] on div at bounding box center [592, 276] width 636 height 351
click at [600, 173] on div at bounding box center [725, 177] width 311 height 14
radio input "true"
click at [718, 341] on div at bounding box center [592, 276] width 636 height 351
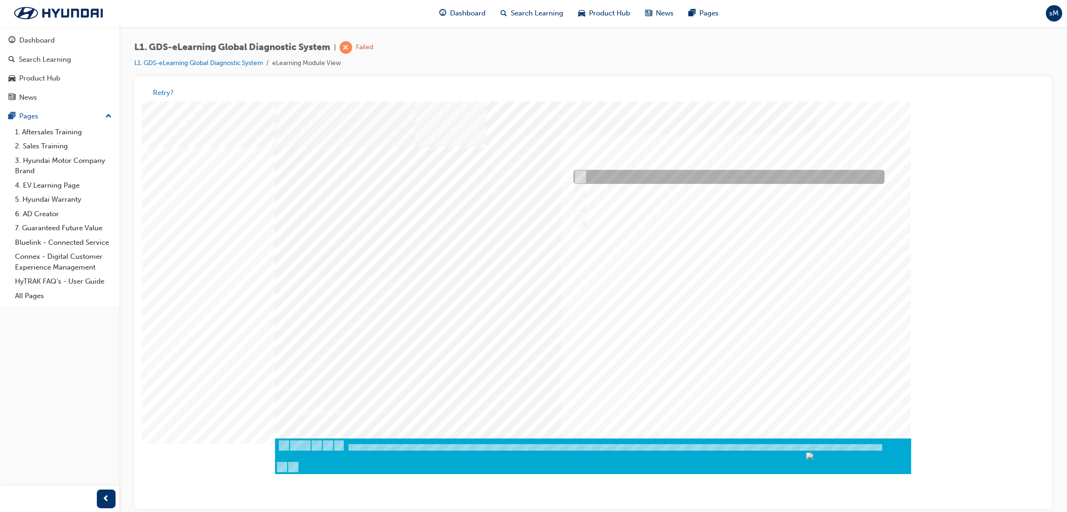
click at [636, 174] on div at bounding box center [725, 177] width 311 height 14
radio input "true"
click at [707, 341] on div at bounding box center [592, 276] width 636 height 351
click at [635, 189] on div at bounding box center [725, 191] width 311 height 14
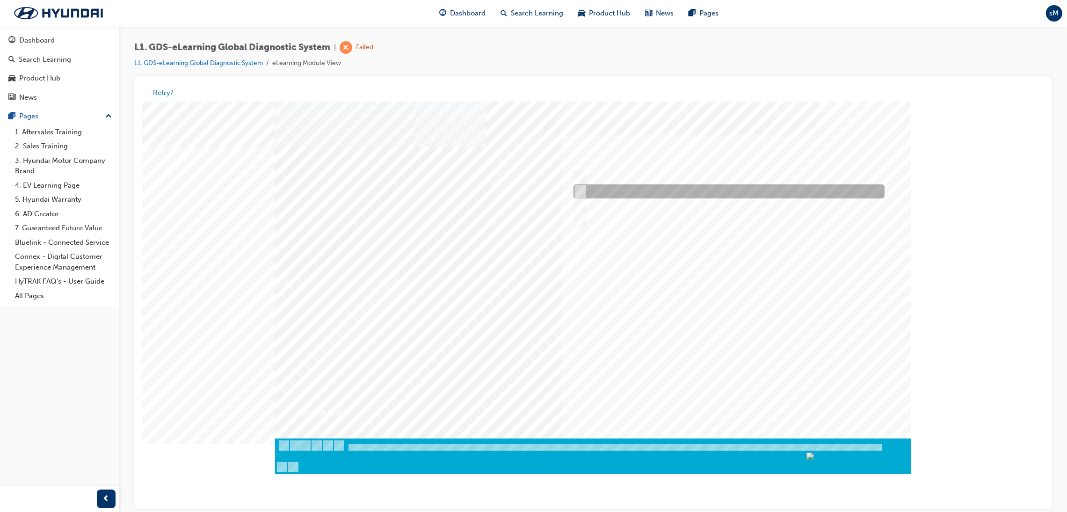
radio input "true"
click at [698, 341] on div at bounding box center [592, 276] width 636 height 351
click at [602, 177] on div at bounding box center [725, 177] width 311 height 14
radio input "true"
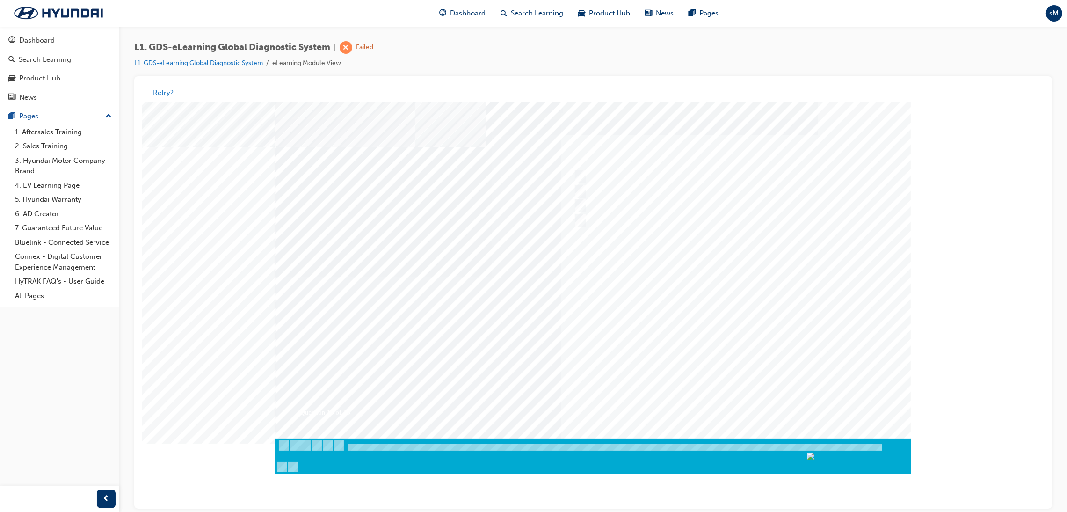
click at [700, 341] on div at bounding box center [592, 276] width 636 height 351
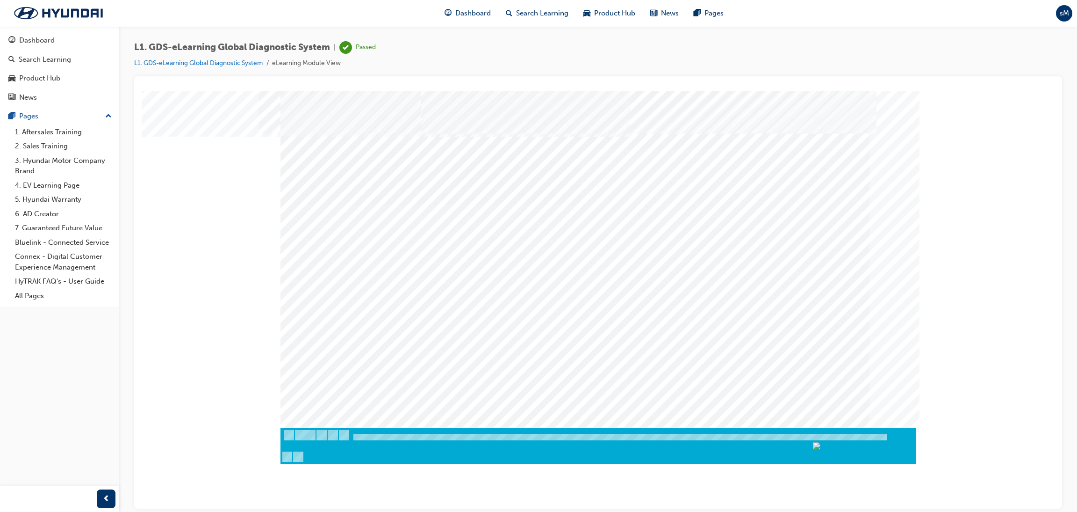
click at [246, 62] on link "L1. GDS-eLearning Global Diagnostic System" at bounding box center [198, 63] width 129 height 8
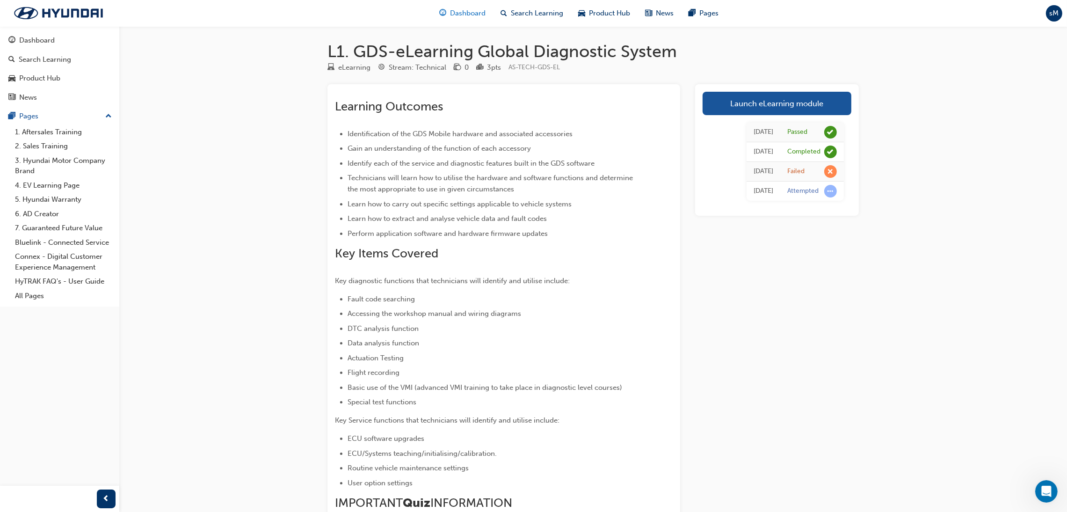
click at [462, 18] on span "Dashboard" at bounding box center [468, 13] width 36 height 11
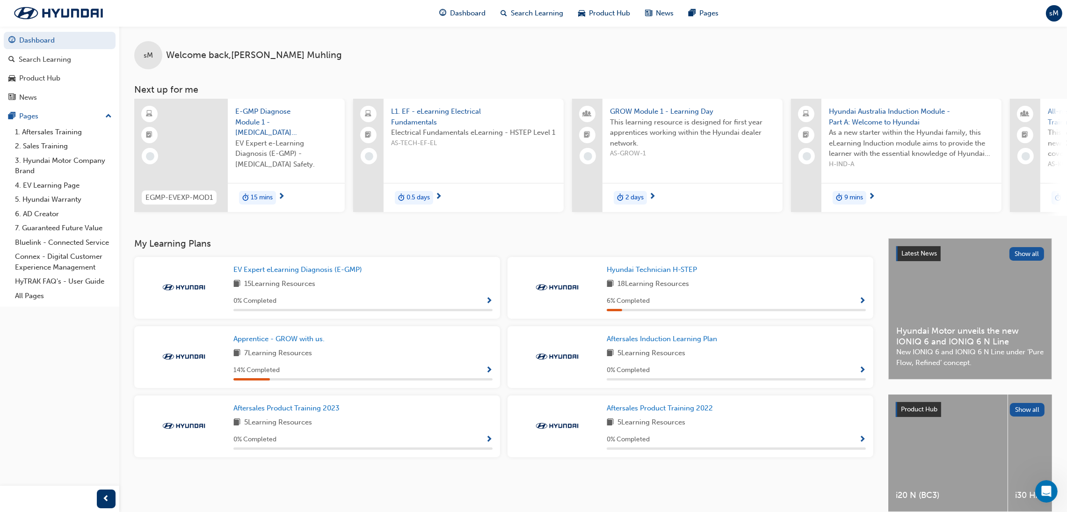
click at [437, 110] on span "L1. EF - eLearning Electrical Fundamentals" at bounding box center [473, 116] width 165 height 21
